Goal: Transaction & Acquisition: Register for event/course

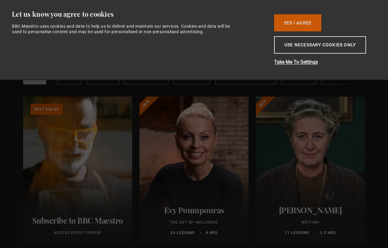
click at [288, 29] on button "Yes I Agree" at bounding box center [297, 22] width 47 height 17
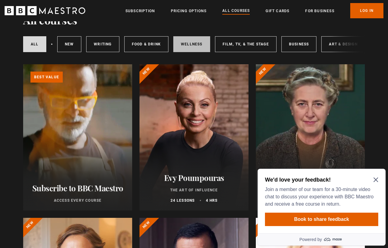
scroll to position [33, 0]
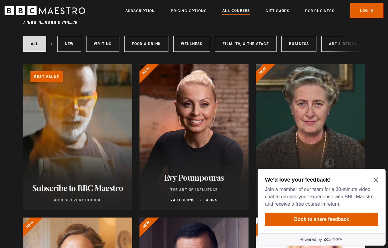
click at [376, 178] on icon "Close Maze Prompt" at bounding box center [375, 179] width 5 height 5
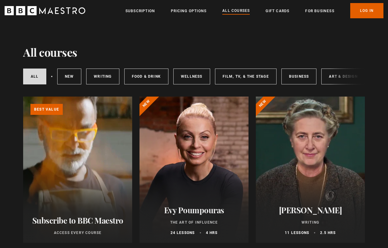
scroll to position [0, 0]
click at [103, 76] on link "Writing" at bounding box center [102, 76] width 33 height 16
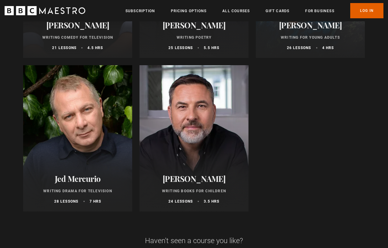
scroll to position [644, 0]
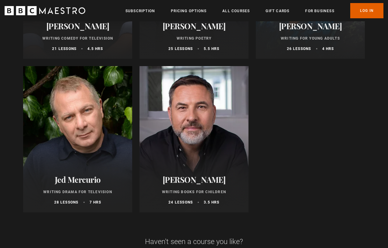
click at [103, 76] on div at bounding box center [77, 139] width 109 height 146
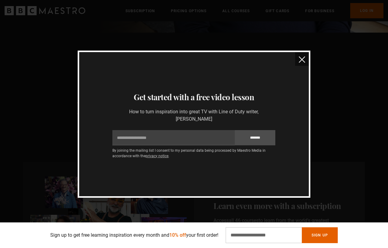
scroll to position [217, 0]
click at [304, 59] on img "close" at bounding box center [302, 59] width 6 height 6
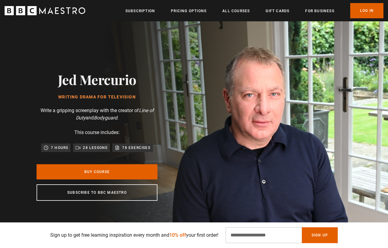
scroll to position [3, 0]
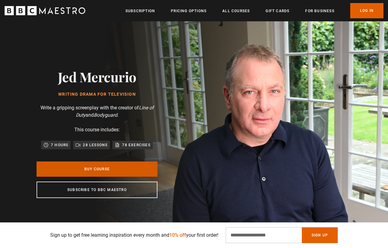
click at [96, 165] on link "Buy Course" at bounding box center [97, 168] width 121 height 15
